Goal: Information Seeking & Learning: Find specific fact

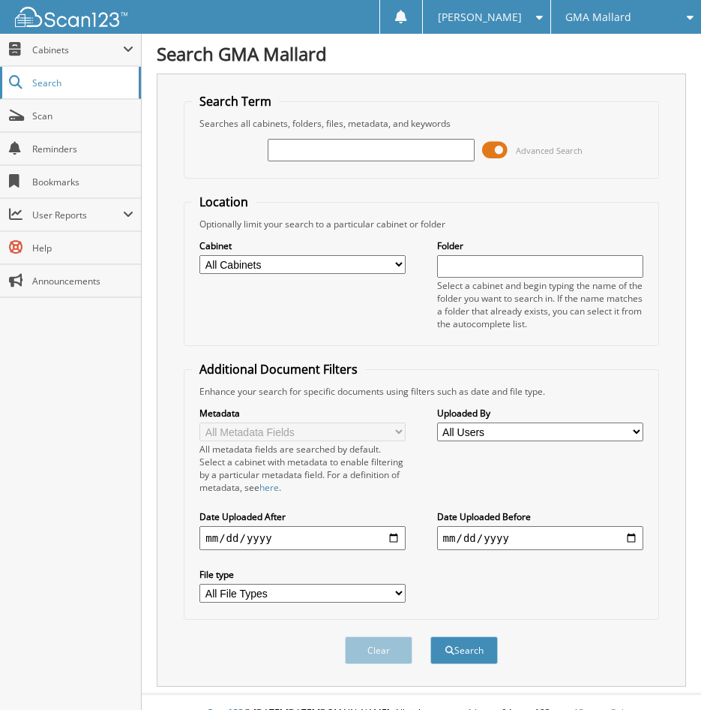
click at [53, 84] on span "Search" at bounding box center [81, 83] width 99 height 13
type input "11610388"
click at [431, 636] on button "Search" at bounding box center [465, 650] width 68 height 28
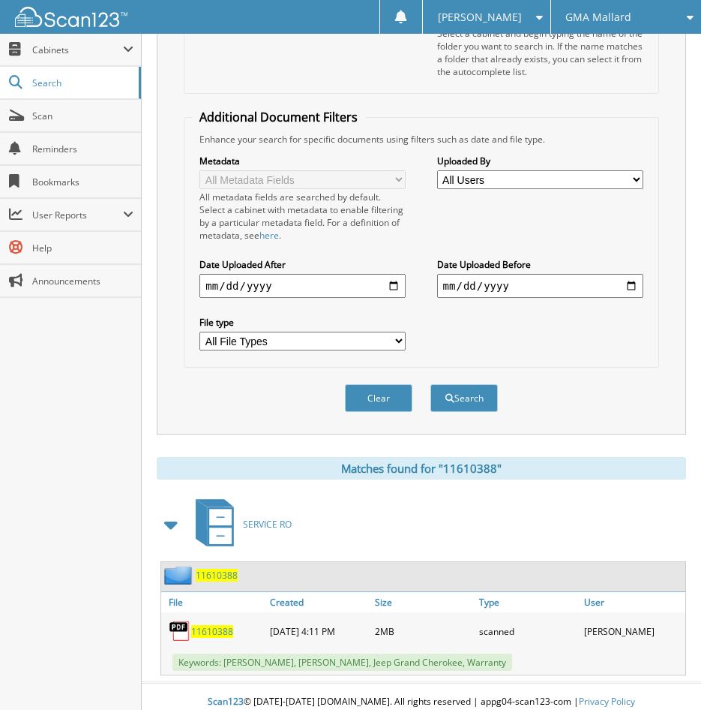
scroll to position [263, 0]
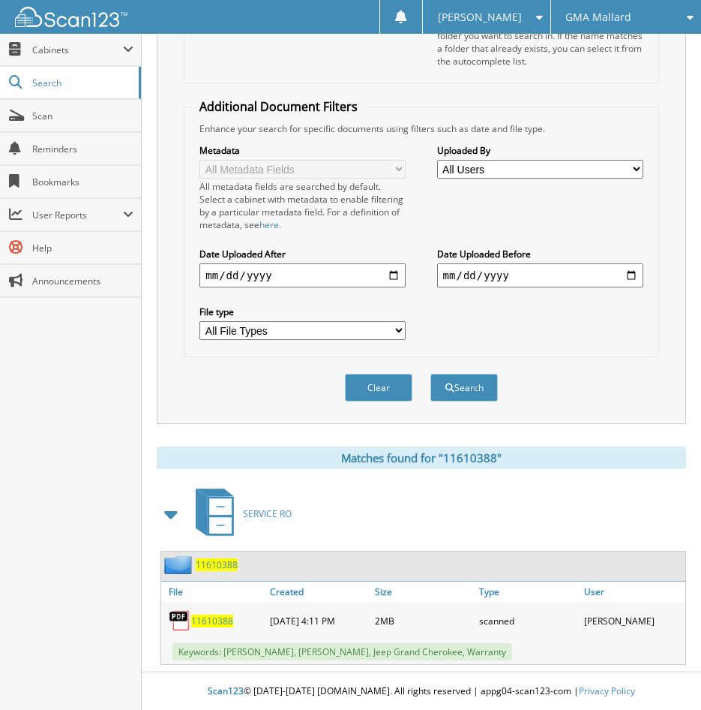
click at [220, 620] on span "11610388" at bounding box center [212, 620] width 42 height 13
